Goal: Information Seeking & Learning: Compare options

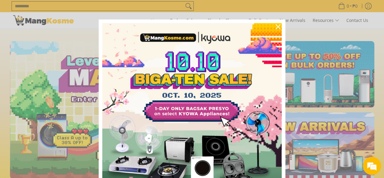
scroll to position [0, 242]
click at [276, 29] on icon "close icon" at bounding box center [278, 26] width 5 height 5
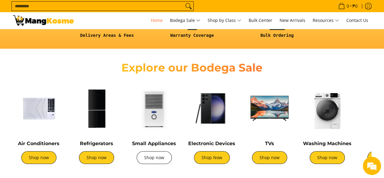
scroll to position [0, 966]
click at [153, 156] on link "Shop now" at bounding box center [154, 157] width 35 height 13
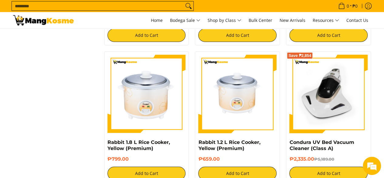
scroll to position [942, 0]
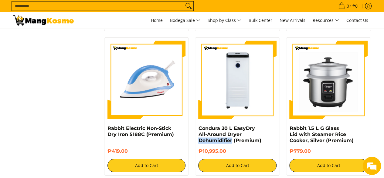
drag, startPoint x: 198, startPoint y: 141, endPoint x: 232, endPoint y: 145, distance: 34.8
click at [232, 145] on div "Condura 20 L EasyDry All-Around Dryer Dehumidifier (Premium) ₱10,995.00 Add to …" at bounding box center [237, 106] width 85 height 138
copy link "Dehumidifier"
click at [91, 8] on input "Search..." at bounding box center [98, 6] width 172 height 9
paste input "**********"
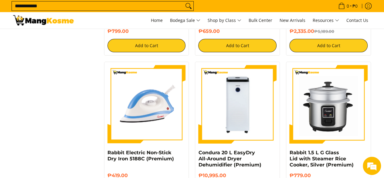
scroll to position [916, 0]
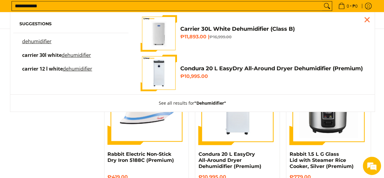
type input "**********"
click at [322, 2] on button "Search" at bounding box center [327, 6] width 10 height 9
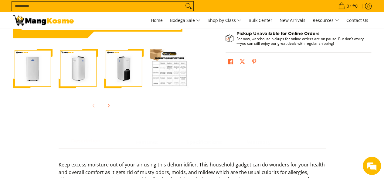
scroll to position [182, 0]
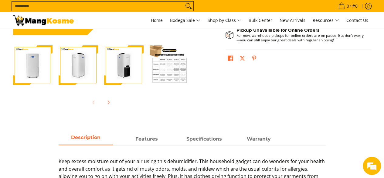
click at [96, 66] on img "Carrier 30L White Dehumidifier (Class B)-2" at bounding box center [79, 65] width 40 height 40
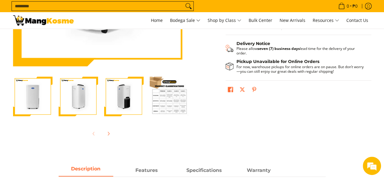
scroll to position [91, 0]
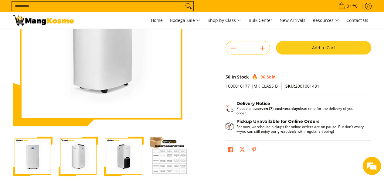
click at [130, 161] on img "Carrier 30L White Dehumidifier (Class B)-3" at bounding box center [124, 156] width 40 height 40
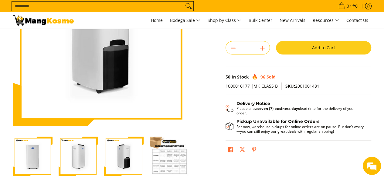
click at [167, 161] on img "Carrier 30L White Dehumidifier (Class B)-4" at bounding box center [170, 156] width 40 height 40
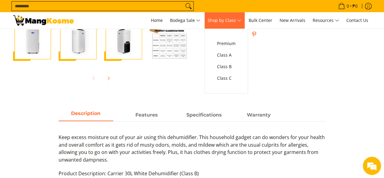
scroll to position [274, 0]
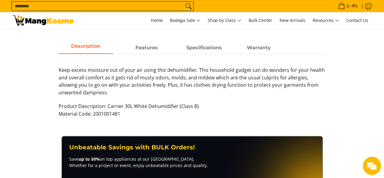
drag, startPoint x: 134, startPoint y: 35, endPoint x: 135, endPoint y: 38, distance: 3.1
click at [134, 36] on main "Skip to Main Content Enable zoom Disable zoom Enable zoom Disable zoom Enable z…" at bounding box center [192, 40] width 384 height 571
click at [141, 47] on strong "Features" at bounding box center [147, 46] width 22 height 6
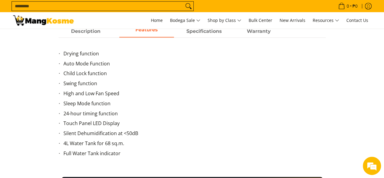
scroll to position [304, 0]
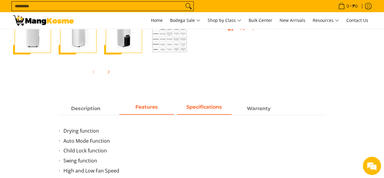
click at [203, 109] on strong "Specifications" at bounding box center [205, 107] width 36 height 6
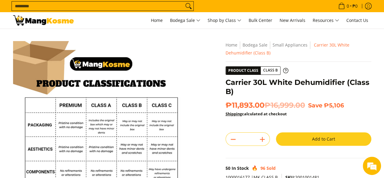
scroll to position [122, 0]
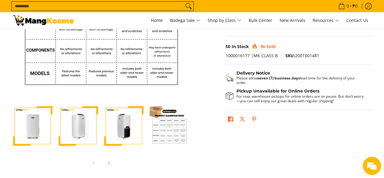
click at [74, 123] on img "Carrier 30L White Dehumidifier (Class B)-2" at bounding box center [79, 126] width 40 height 40
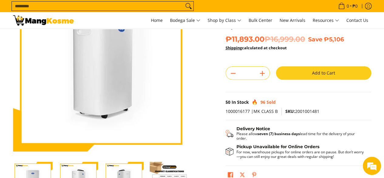
scroll to position [0, 0]
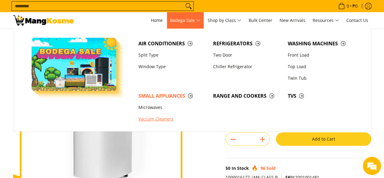
click at [164, 119] on link "Vaccum Cleaners" at bounding box center [173, 119] width 75 height 12
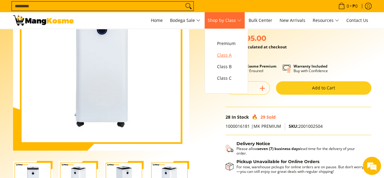
scroll to position [122, 0]
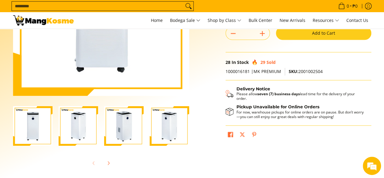
click at [162, 129] on img "Condura 20 L EasyDry All-Around Dryer Dehumidifier (Premium)-4" at bounding box center [170, 126] width 40 height 40
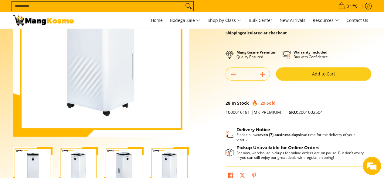
scroll to position [61, 0]
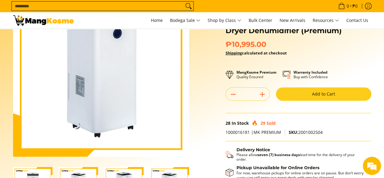
scroll to position [0, 1]
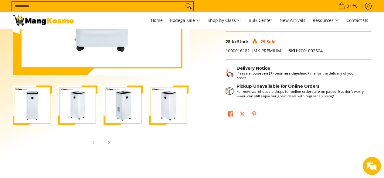
scroll to position [213, 0]
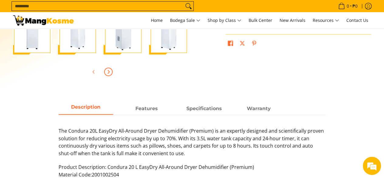
click at [107, 74] on icon "Next" at bounding box center [108, 71] width 5 height 5
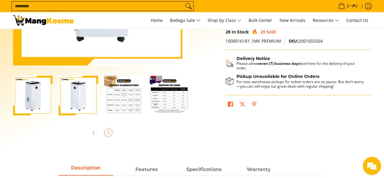
click at [163, 101] on img "Condura 20 L EasyDry All-Around Dryer Dehumidifier (Premium)-6" at bounding box center [170, 96] width 40 height 40
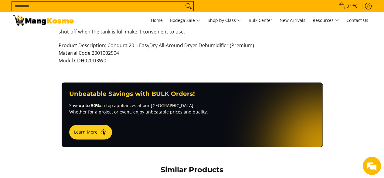
scroll to position [274, 0]
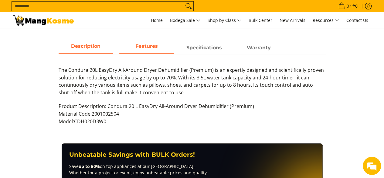
click at [159, 49] on span "Features" at bounding box center [146, 47] width 55 height 11
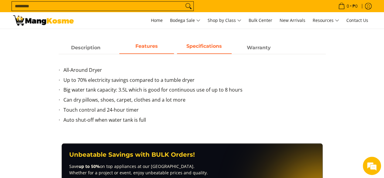
click at [201, 48] on strong "Specifications" at bounding box center [205, 46] width 36 height 6
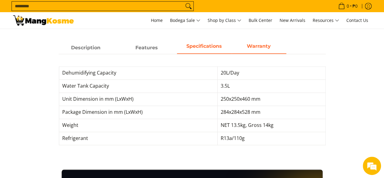
click at [269, 43] on strong "Warranty" at bounding box center [259, 46] width 24 height 6
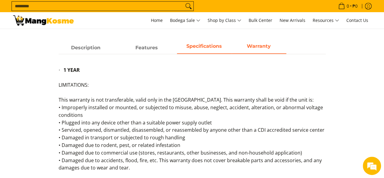
click at [225, 44] on span "Specifications" at bounding box center [204, 47] width 55 height 11
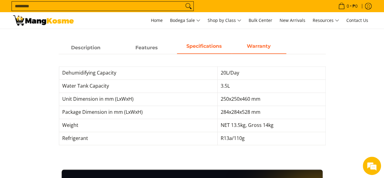
click at [261, 46] on strong "Warranty" at bounding box center [259, 46] width 24 height 6
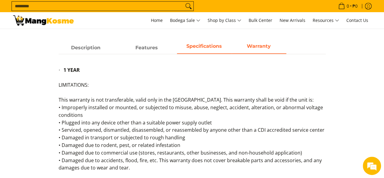
click at [212, 45] on strong "Specifications" at bounding box center [205, 46] width 36 height 6
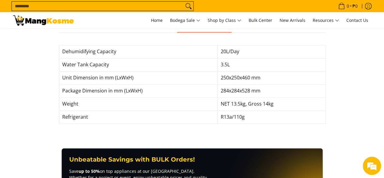
scroll to position [243, 0]
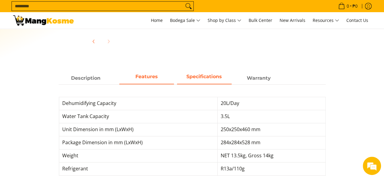
click at [149, 77] on strong "Features" at bounding box center [147, 77] width 22 height 6
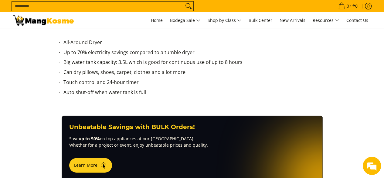
scroll to position [395, 0]
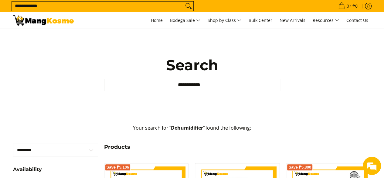
click at [144, 6] on input "**********" at bounding box center [98, 6] width 172 height 9
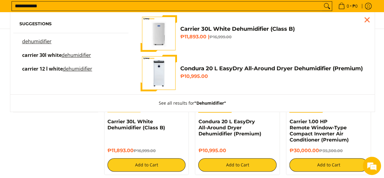
scroll to position [182, 0]
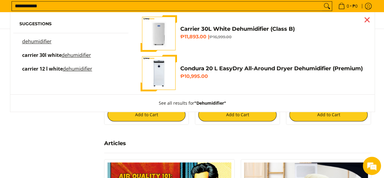
click at [363, 20] on div "Close pop up" at bounding box center [367, 19] width 9 height 9
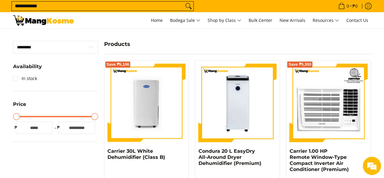
scroll to position [0, 0]
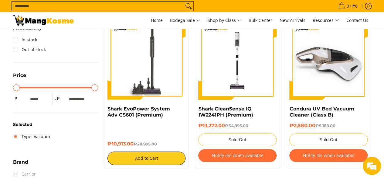
click at [316, 63] on img at bounding box center [329, 60] width 78 height 78
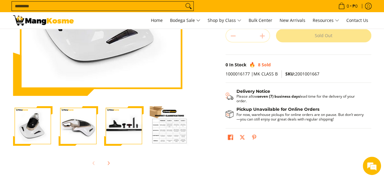
click at [81, 126] on img "Condura UV Bed Vacuum Cleaner (Class B)-2" at bounding box center [79, 126] width 40 height 40
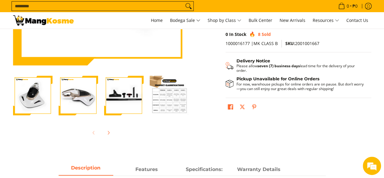
click at [126, 105] on img "Condura UV Bed Vacuum Cleaner (Class B)-3" at bounding box center [124, 96] width 40 height 40
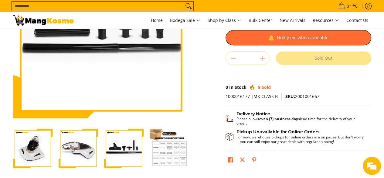
scroll to position [122, 0]
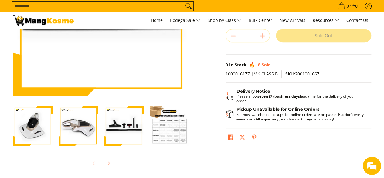
click at [125, 125] on img "Condura UV Bed Vacuum Cleaner (Class B)-3" at bounding box center [124, 126] width 40 height 40
click at [31, 127] on img "Condura UV Bed Vacuum Cleaner (Class B)-1" at bounding box center [33, 126] width 40 height 40
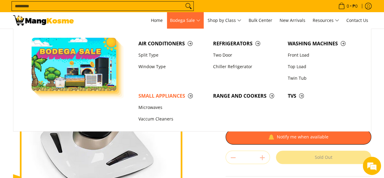
click at [187, 23] on span "Bodega Sale" at bounding box center [185, 21] width 30 height 8
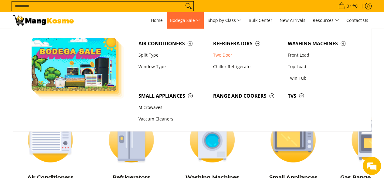
click at [227, 53] on link "Two Door" at bounding box center [247, 55] width 75 height 12
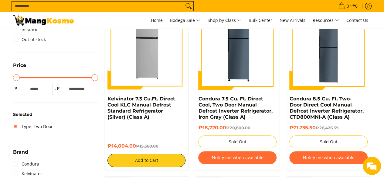
scroll to position [91, 0]
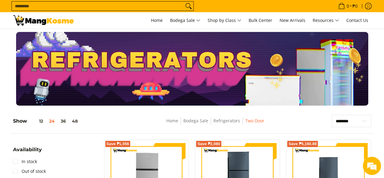
drag, startPoint x: 94, startPoint y: 30, endPoint x: 103, endPoint y: 33, distance: 9.5
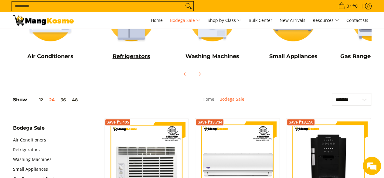
scroll to position [61, 0]
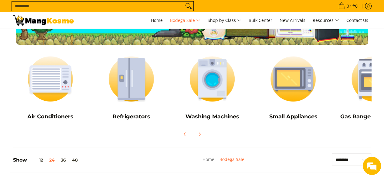
click at [93, 5] on input "Search..." at bounding box center [98, 6] width 172 height 9
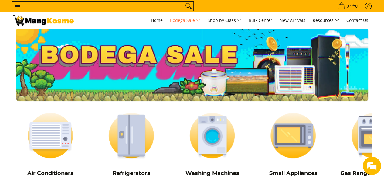
scroll to position [0, 0]
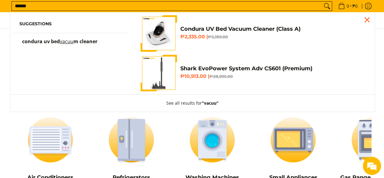
type input "******"
click at [322, 2] on button "Search" at bounding box center [327, 6] width 10 height 9
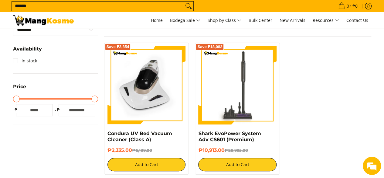
scroll to position [61, 0]
